Goal: Obtain resource: Obtain resource

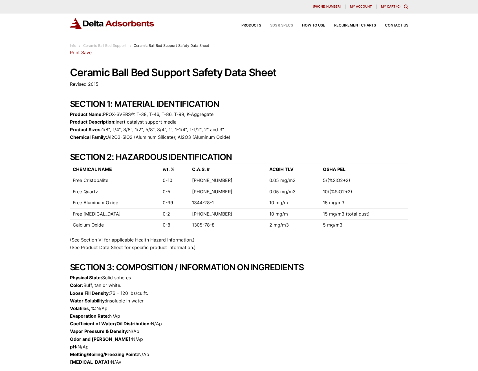
click at [283, 25] on span "SDS & SPECS" at bounding box center [281, 26] width 23 height 4
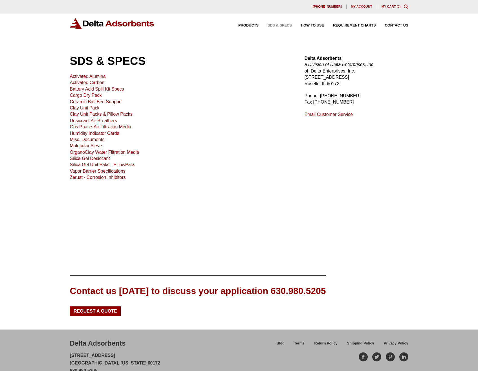
click at [95, 100] on link "Ceramic Ball Bed Support" at bounding box center [96, 101] width 52 height 5
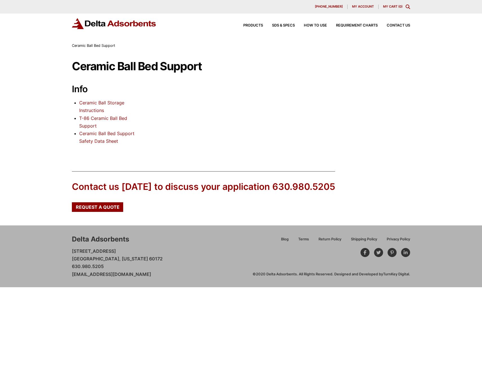
click at [100, 135] on link "Ceramic Ball Bed Support Safety Data Sheet" at bounding box center [106, 137] width 55 height 13
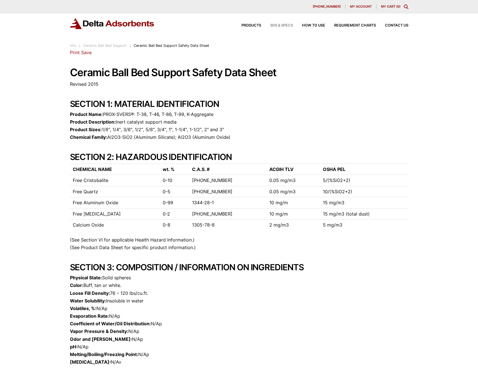
click at [280, 24] on span "SDS & SPECS" at bounding box center [281, 26] width 23 height 4
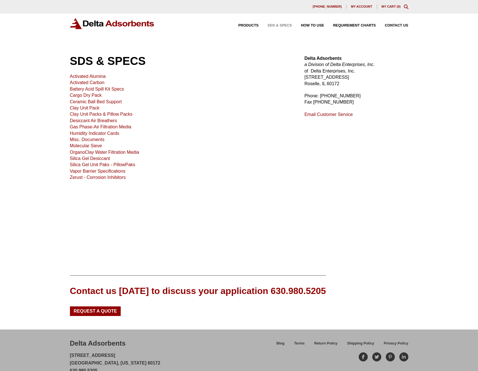
click at [105, 101] on link "Ceramic Ball Bed Support" at bounding box center [96, 101] width 52 height 5
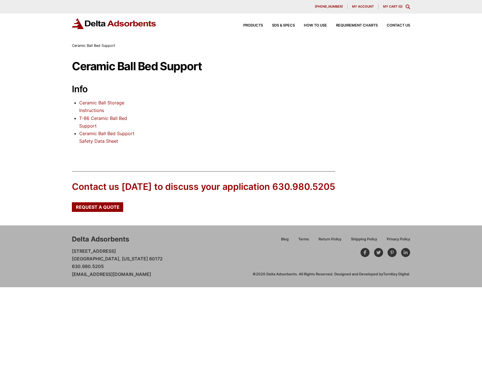
click at [94, 117] on link "T-86 Ceramic Ball Bed Support" at bounding box center [103, 121] width 48 height 13
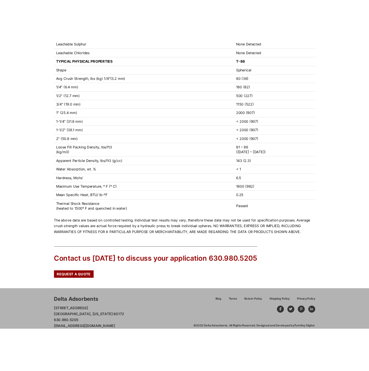
scroll to position [195, 0]
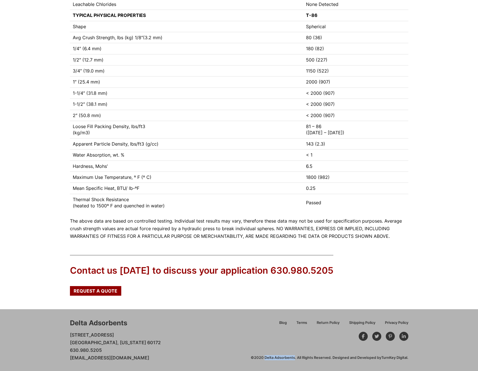
drag, startPoint x: 264, startPoint y: 357, endPoint x: 294, endPoint y: 355, distance: 29.7
click at [294, 355] on div "©2020 Delta Adsorbents. All Rights Reserved. Designed and Developed by TurnKey …" at bounding box center [330, 357] width 158 height 5
copy div "Delta Adsorbents"
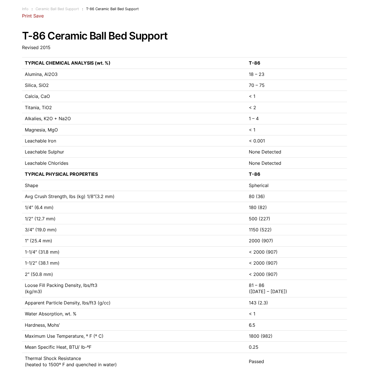
scroll to position [0, 0]
